Goal: Complete application form

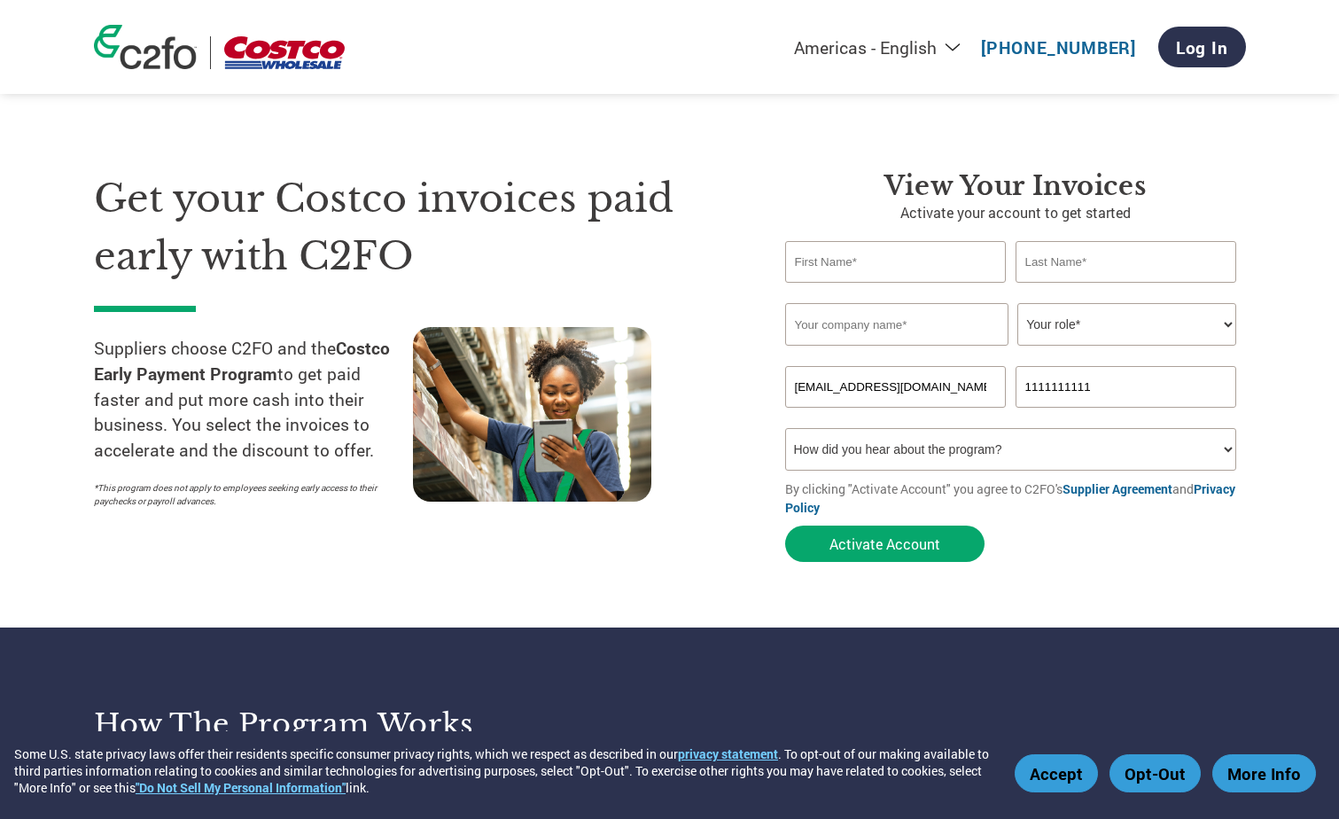
click at [950, 266] on input "text" at bounding box center [895, 262] width 221 height 42
type input "Jody Del Vecchio"
click at [968, 314] on input "Jody Del Vecchio" at bounding box center [896, 324] width 223 height 43
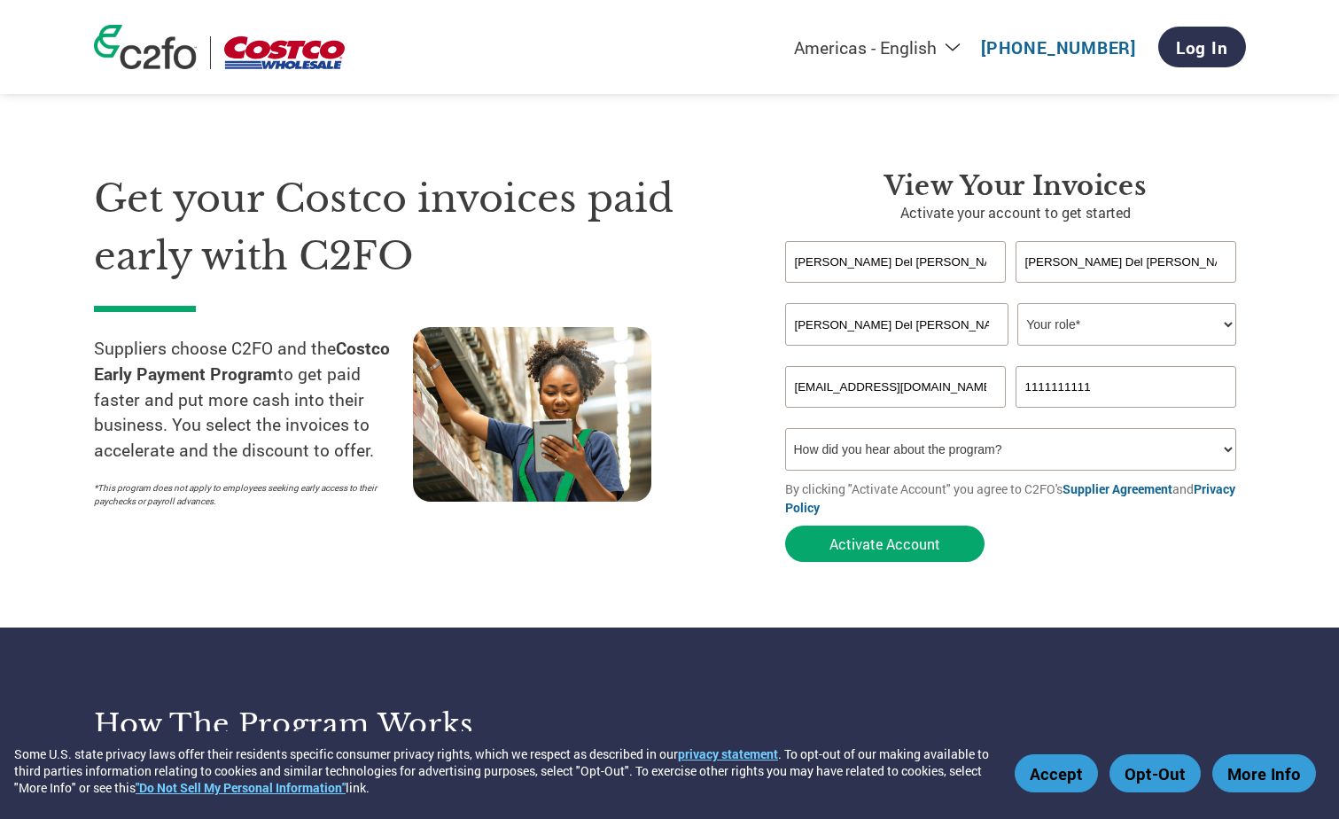
drag, startPoint x: 954, startPoint y: 319, endPoint x: 701, endPoint y: 315, distance: 253.4
click at [701, 315] on div "Get your Costco invoices paid early with C2FO Suppliers choose C2FO and the Cos…" at bounding box center [670, 334] width 1152 height 471
type input "Fabletics, Inc."
click at [1067, 330] on select "Your role* CFO Controller Credit Manager Finance Director Treasurer CEO Preside…" at bounding box center [1126, 324] width 219 height 43
select select "ACCOUNTING"
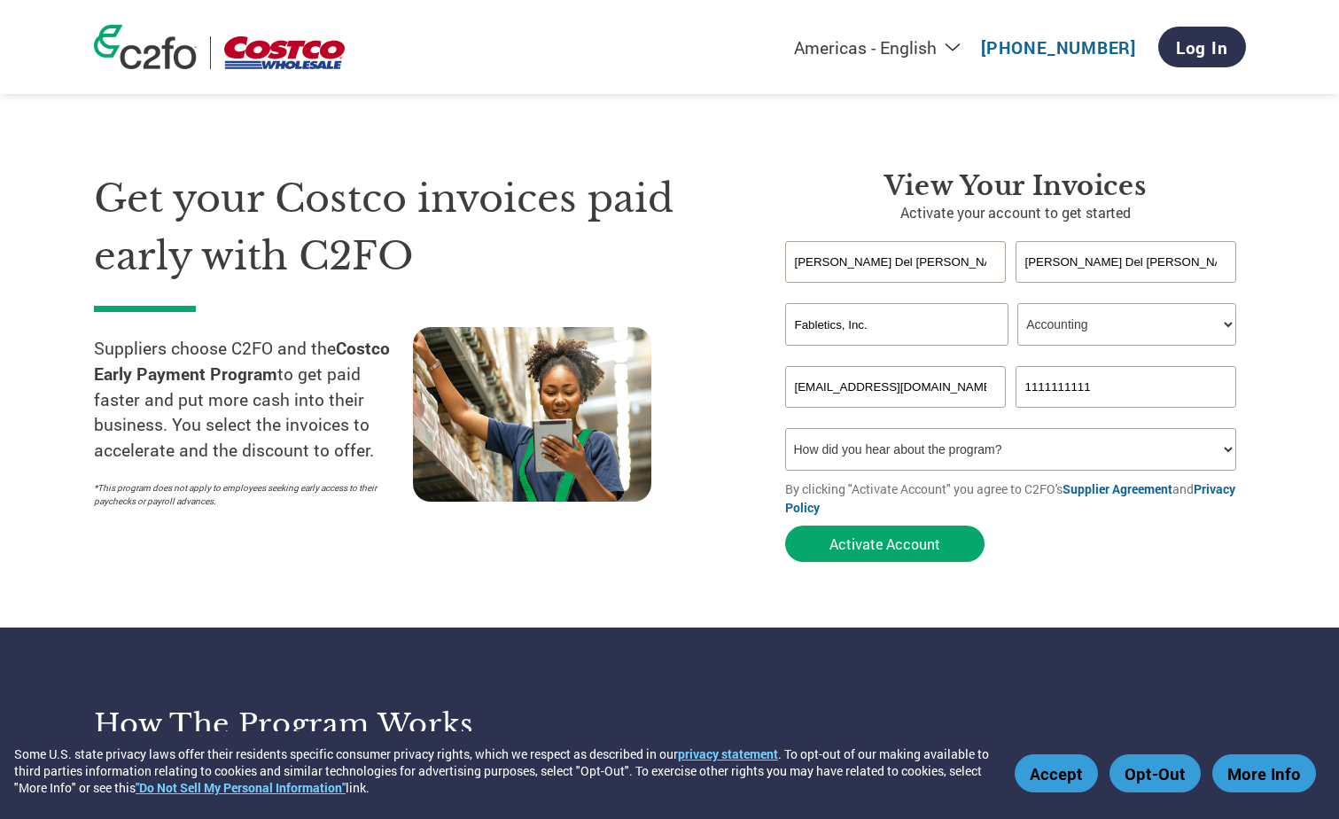
click at [1017, 303] on select "Your role* CFO Controller Credit Manager Finance Director Treasurer CEO Preside…" at bounding box center [1126, 324] width 219 height 43
click at [1148, 384] on input "1111111111" at bounding box center [1125, 387] width 221 height 42
drag, startPoint x: 1145, startPoint y: 383, endPoint x: 953, endPoint y: 374, distance: 191.6
click at [963, 375] on div "jdelvecchio@techstyle.com 1111111111" at bounding box center [1015, 387] width 461 height 42
click at [1025, 457] on select "How did you hear about the program? Received a letter Email Social Media Online…" at bounding box center [1011, 449] width 452 height 43
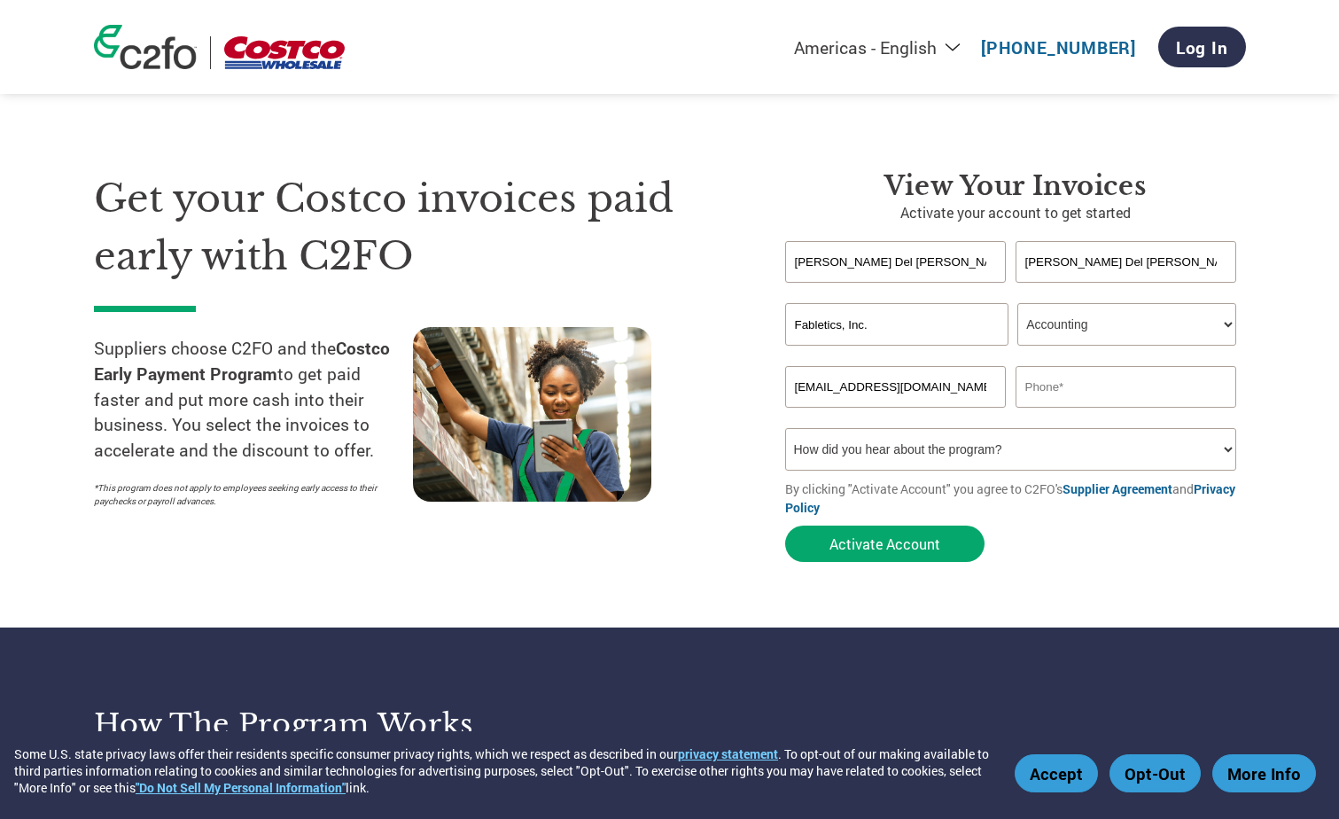
click at [1072, 388] on input "text" at bounding box center [1125, 387] width 221 height 42
type input "3109900420"
click at [1223, 449] on select "How did you hear about the program? Received a letter Email Social Media Online…" at bounding box center [1011, 449] width 452 height 43
select select "Other"
click at [785, 428] on select "How did you hear about the program? Received a letter Email Social Media Online…" at bounding box center [1011, 449] width 452 height 43
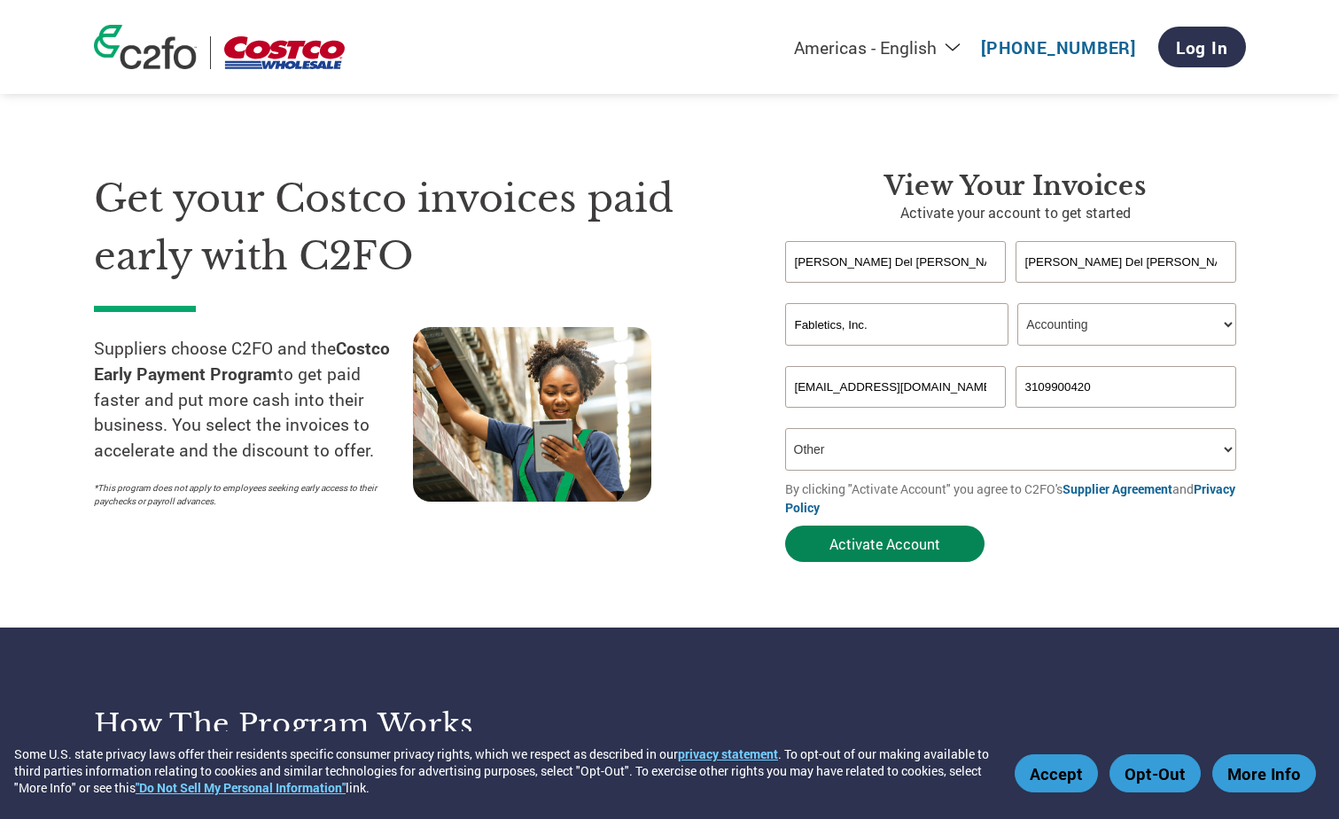
click at [897, 551] on button "Activate Account" at bounding box center [884, 543] width 199 height 36
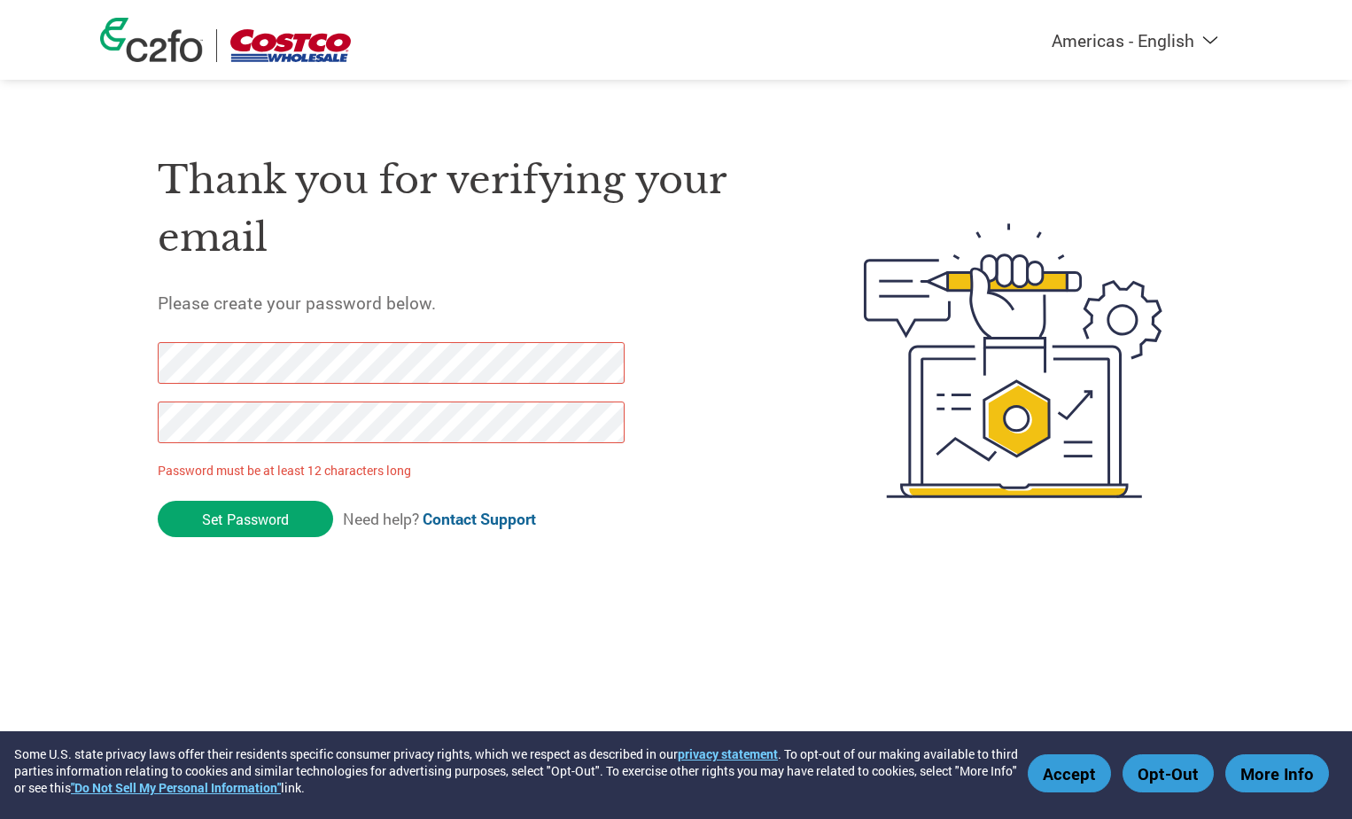
click at [96, 331] on div "Americas - English Américas - Español [GEOGRAPHIC_DATA] - Português Amériques -…" at bounding box center [676, 289] width 1352 height 579
click at [276, 520] on input "Set Password" at bounding box center [245, 519] width 175 height 36
